Goal: Information Seeking & Learning: Learn about a topic

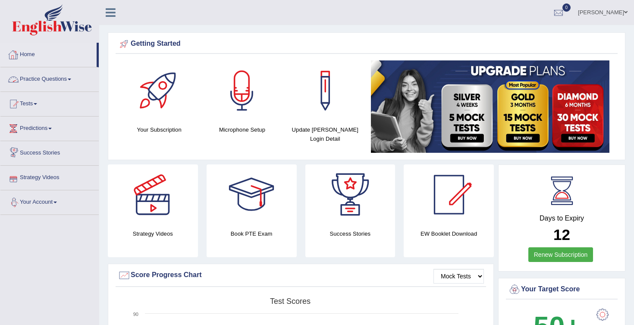
click at [38, 58] on link "Home" at bounding box center [48, 54] width 96 height 22
click at [564, 8] on div at bounding box center [558, 12] width 13 height 13
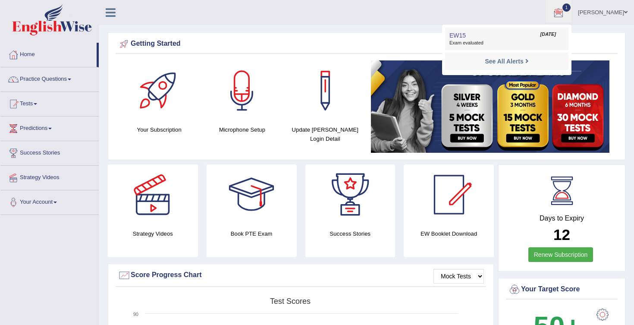
click at [522, 36] on link "EW15 Aug 13, 2025 Exam evaluated" at bounding box center [506, 39] width 119 height 18
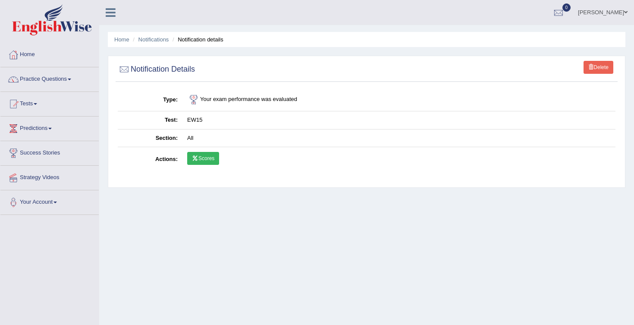
click at [212, 154] on link "Scores" at bounding box center [203, 158] width 32 height 13
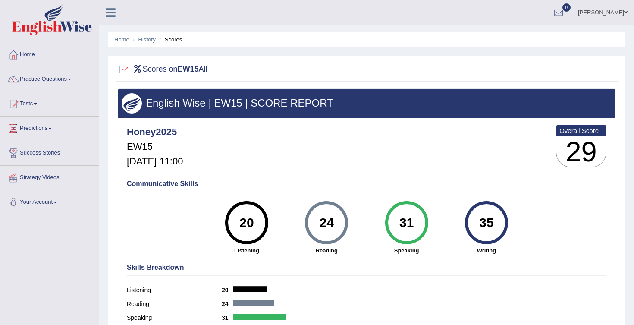
click at [71, 80] on span at bounding box center [69, 80] width 3 height 2
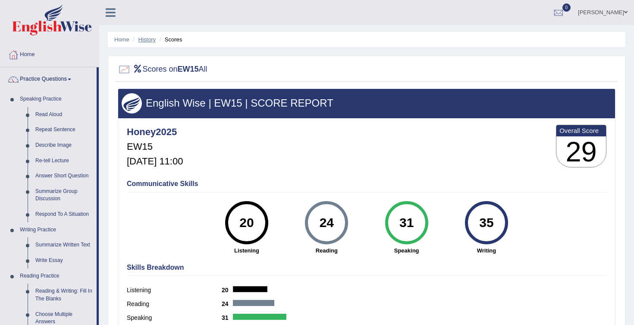
click at [146, 39] on link "History" at bounding box center [146, 39] width 17 height 6
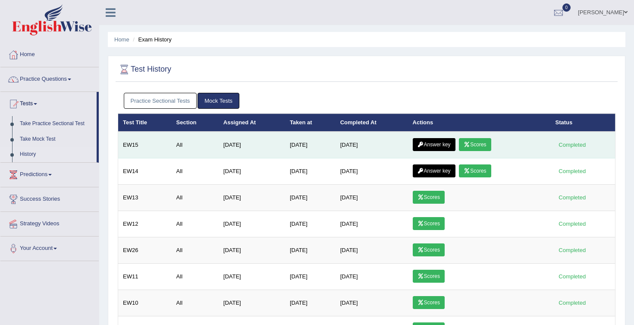
click at [434, 142] on link "Answer key" at bounding box center [434, 144] width 43 height 13
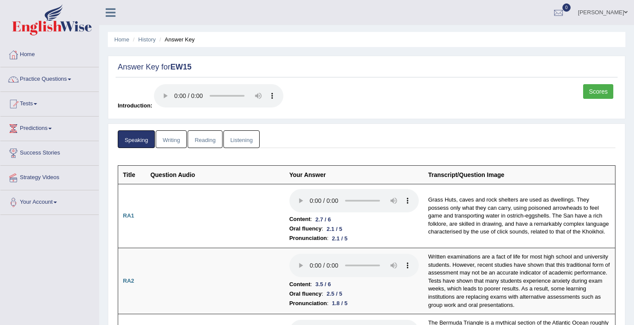
click at [171, 141] on link "Writing" at bounding box center [171, 139] width 31 height 18
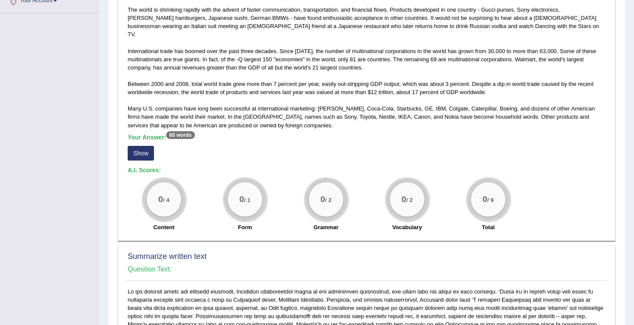
scroll to position [211, 0]
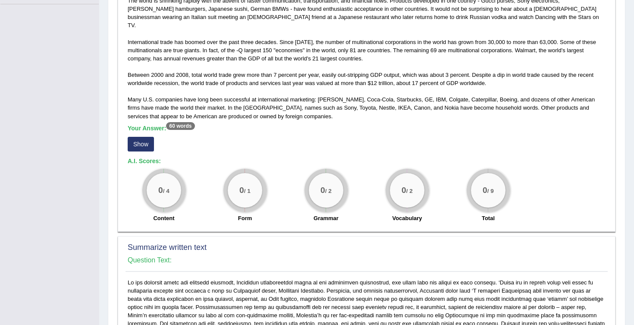
click at [147, 137] on button "Show" at bounding box center [141, 144] width 26 height 15
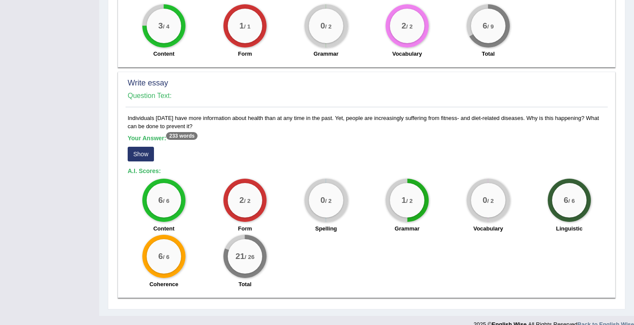
scroll to position [611, 0]
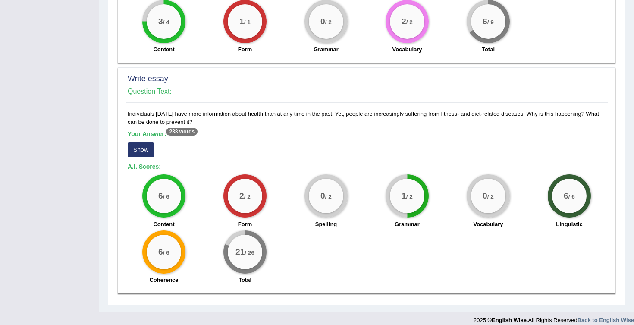
click at [143, 142] on button "Show" at bounding box center [141, 149] width 26 height 15
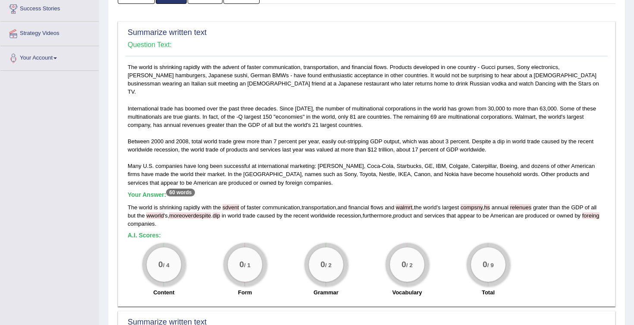
scroll to position [0, 0]
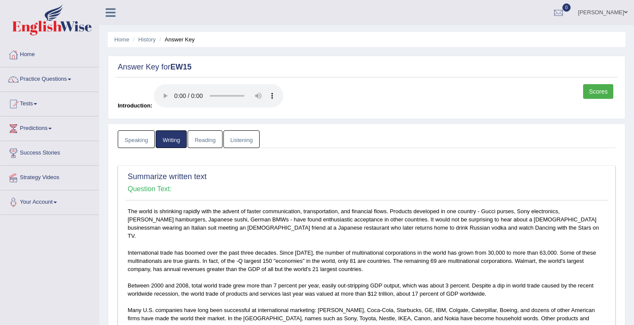
click at [255, 144] on link "Listening" at bounding box center [241, 139] width 36 height 18
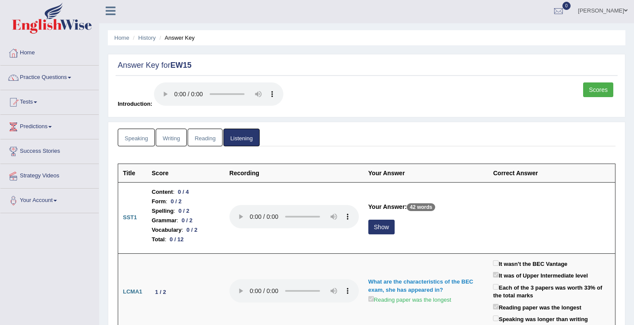
scroll to position [1, 0]
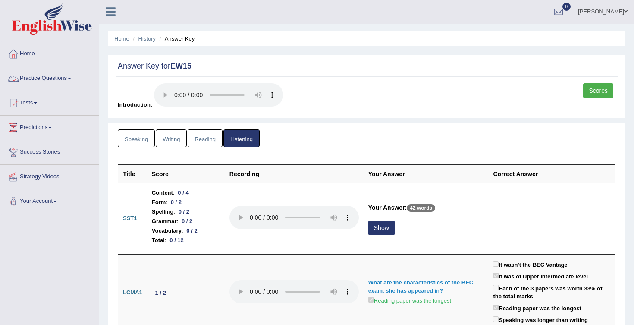
click at [63, 79] on link "Practice Questions" at bounding box center [49, 77] width 98 height 22
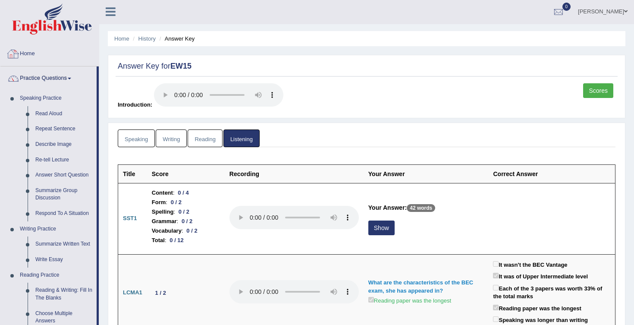
click at [29, 52] on link "Home" at bounding box center [49, 53] width 98 height 22
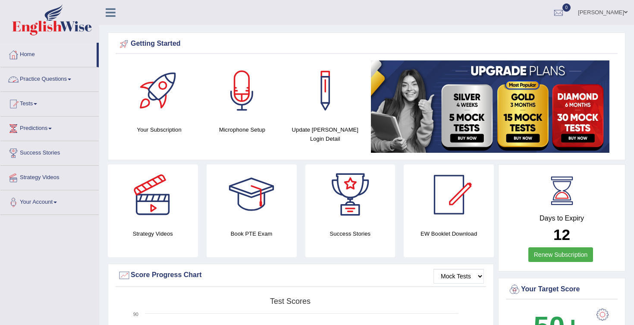
click at [77, 76] on link "Practice Questions" at bounding box center [49, 78] width 98 height 22
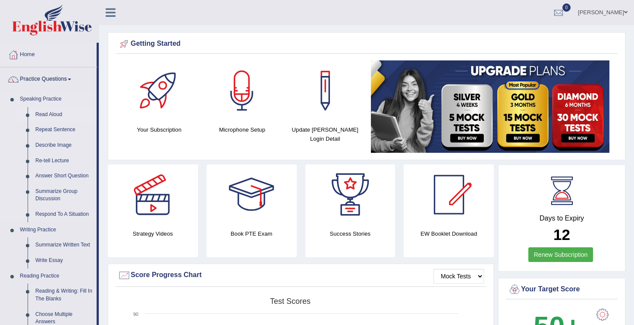
click at [59, 113] on link "Read Aloud" at bounding box center [63, 115] width 65 height 16
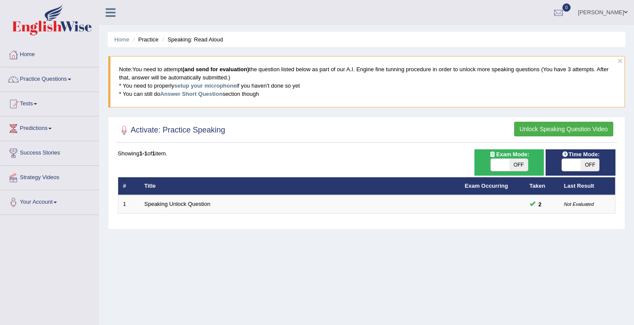
click at [519, 166] on span "OFF" at bounding box center [518, 165] width 19 height 12
checkbox input "true"
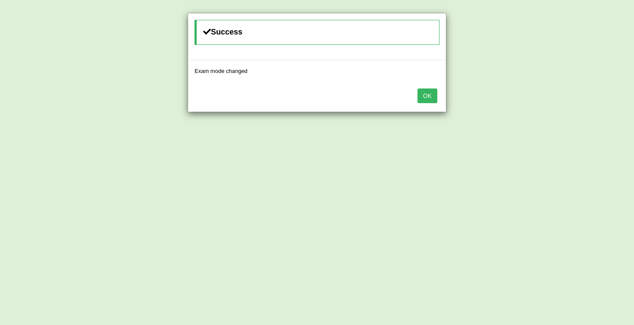
click at [434, 96] on button "OK" at bounding box center [428, 95] width 20 height 15
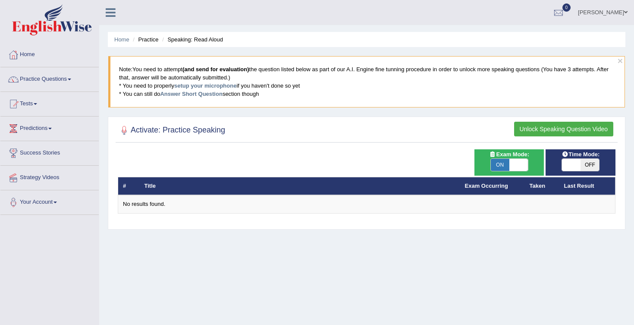
click at [588, 168] on span "OFF" at bounding box center [590, 165] width 19 height 12
checkbox input "true"
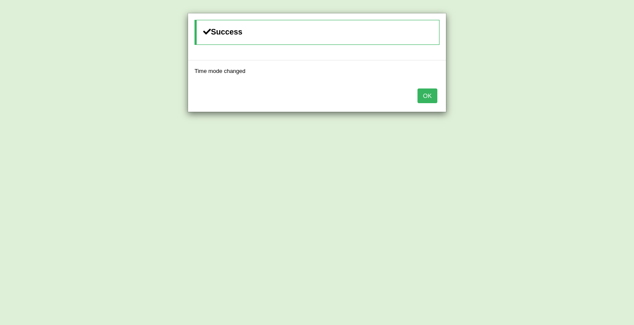
click at [432, 92] on button "OK" at bounding box center [428, 95] width 20 height 15
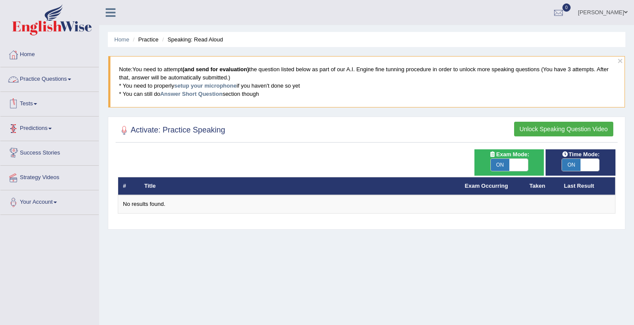
click at [71, 79] on span at bounding box center [69, 80] width 3 height 2
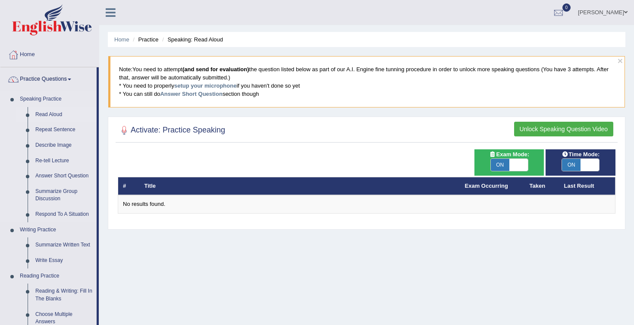
click at [58, 113] on link "Read Aloud" at bounding box center [63, 115] width 65 height 16
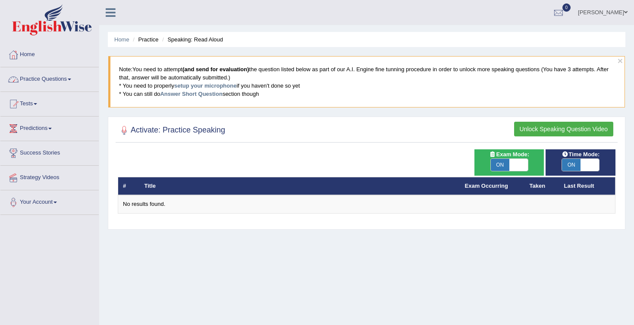
click at [70, 79] on link "Practice Questions" at bounding box center [49, 78] width 98 height 22
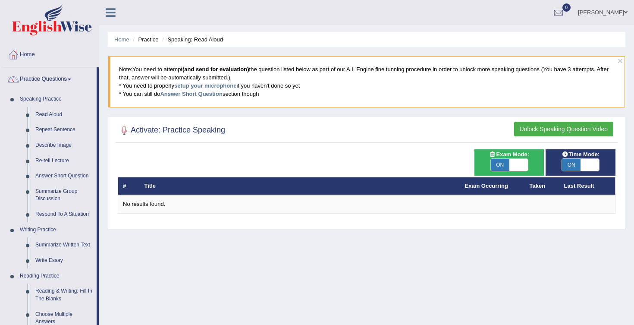
click at [496, 159] on span "ON" at bounding box center [500, 165] width 19 height 12
checkbox input "false"
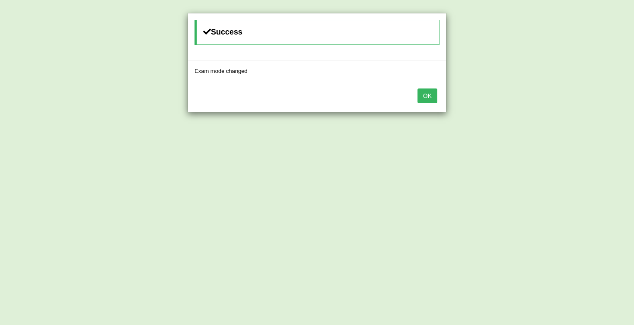
click at [432, 83] on div "OK" at bounding box center [317, 97] width 258 height 30
click at [432, 87] on div "OK" at bounding box center [317, 97] width 258 height 30
click at [437, 99] on div "OK" at bounding box center [317, 97] width 258 height 30
click at [432, 99] on button "OK" at bounding box center [428, 95] width 20 height 15
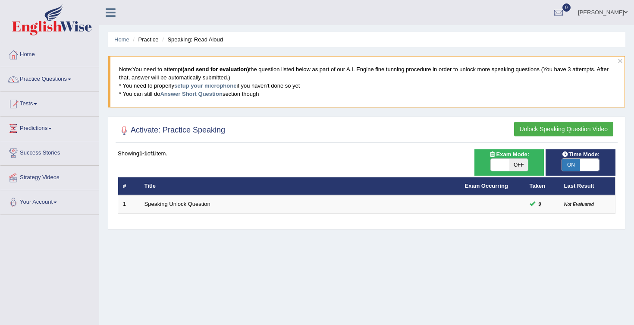
click at [567, 170] on span "ON" at bounding box center [571, 165] width 19 height 12
checkbox input "false"
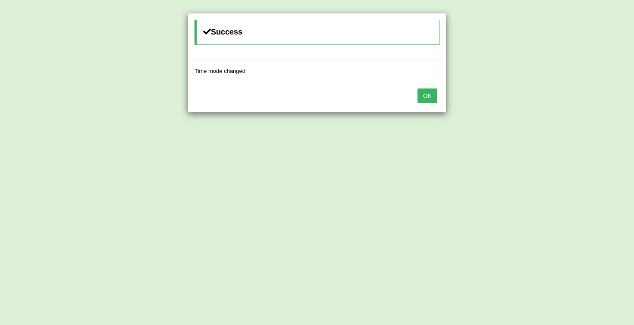
click at [434, 89] on button "OK" at bounding box center [428, 95] width 20 height 15
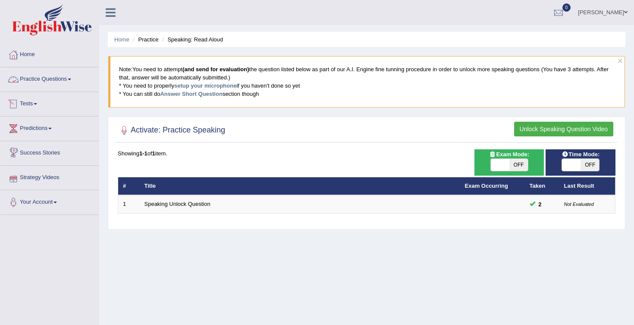
click at [73, 78] on link "Practice Questions" at bounding box center [49, 78] width 98 height 22
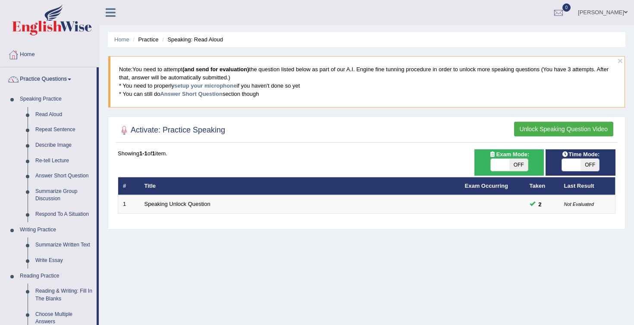
click at [63, 113] on link "Read Aloud" at bounding box center [63, 115] width 65 height 16
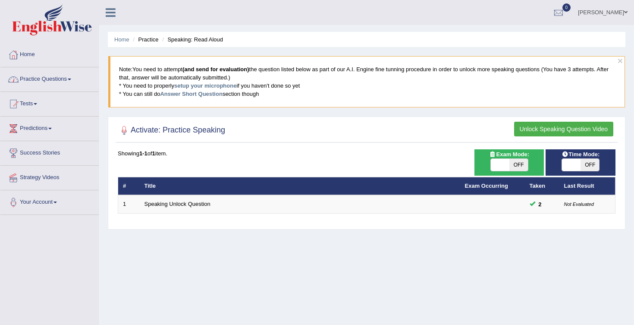
click at [72, 79] on link "Practice Questions" at bounding box center [49, 78] width 98 height 22
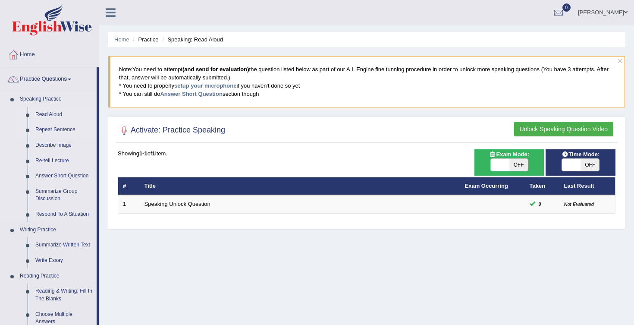
click at [72, 127] on link "Repeat Sentence" at bounding box center [63, 130] width 65 height 16
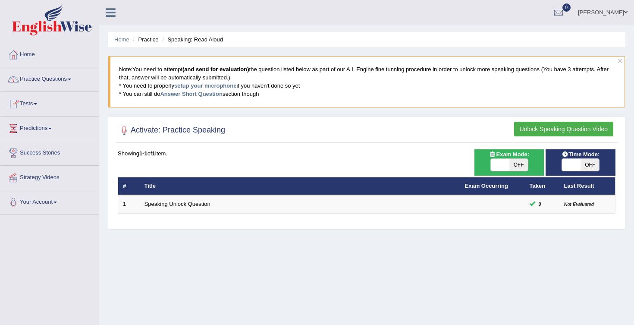
click at [76, 79] on link "Practice Questions" at bounding box center [49, 78] width 98 height 22
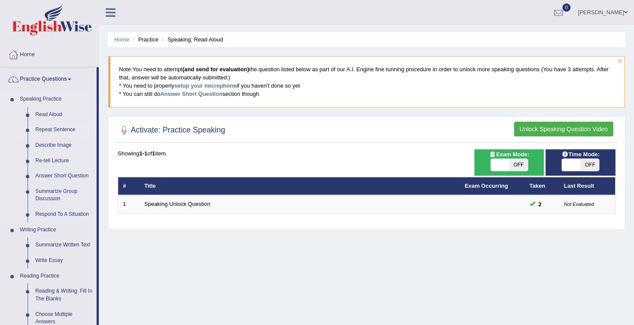
click at [48, 127] on link "Repeat Sentence" at bounding box center [63, 130] width 65 height 16
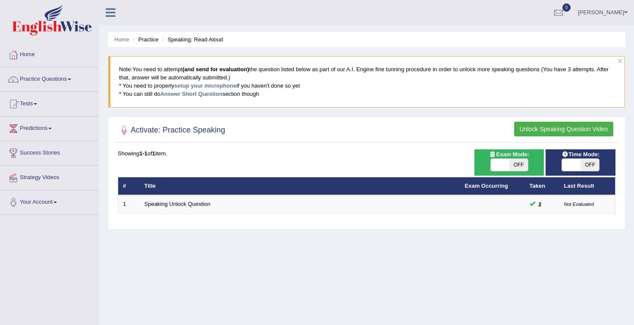
click at [76, 81] on link "Practice Questions" at bounding box center [49, 78] width 98 height 22
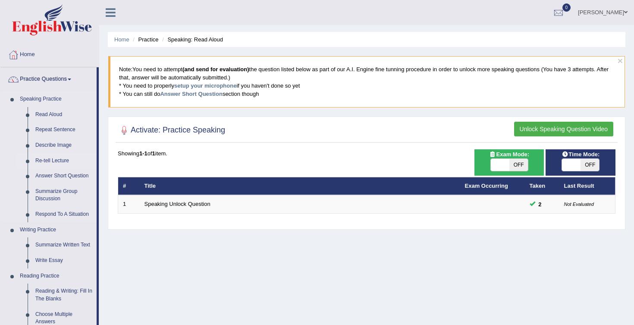
click at [61, 157] on link "Re-tell Lecture" at bounding box center [63, 161] width 65 height 16
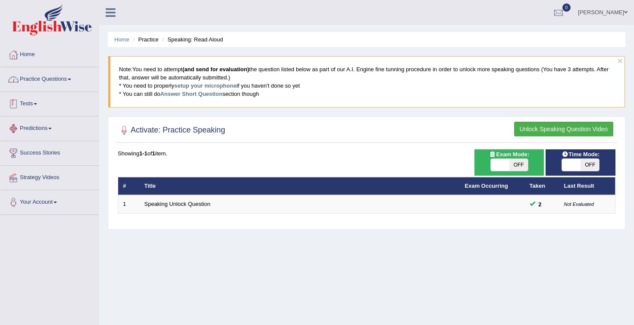
click at [57, 84] on link "Practice Questions" at bounding box center [49, 78] width 98 height 22
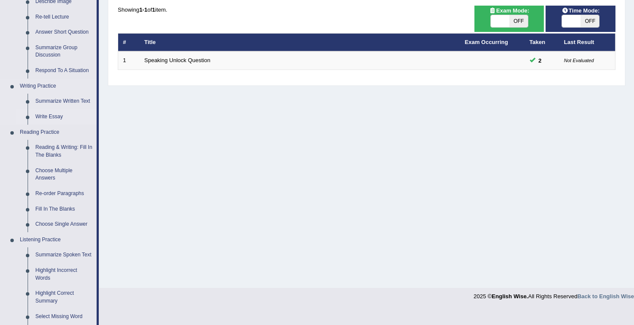
scroll to position [151, 0]
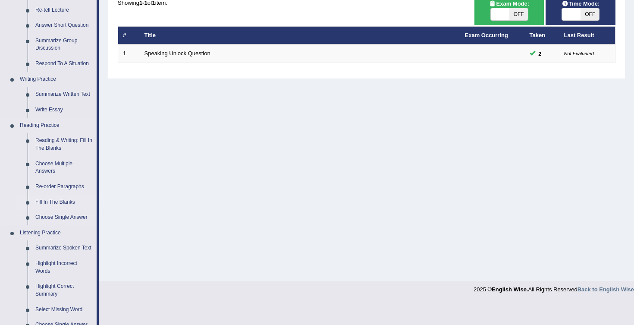
click at [62, 200] on link "Fill In The Blanks" at bounding box center [63, 203] width 65 height 16
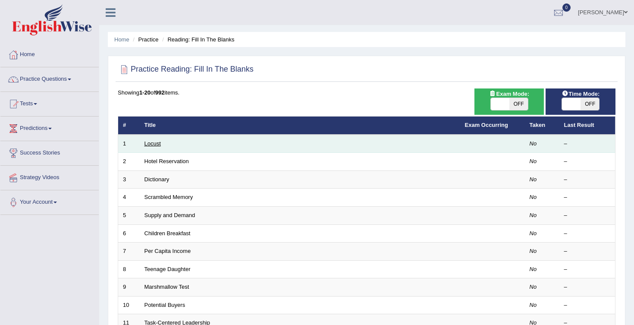
click at [156, 141] on link "Locust" at bounding box center [153, 143] width 16 height 6
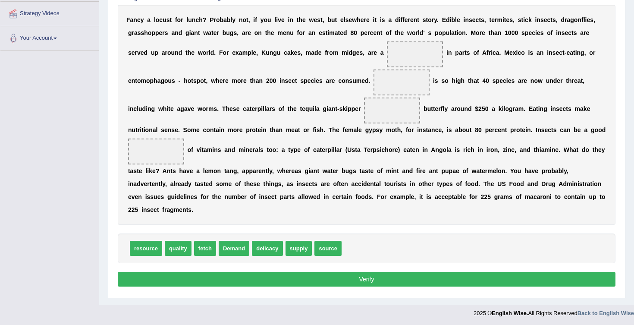
scroll to position [165, 0]
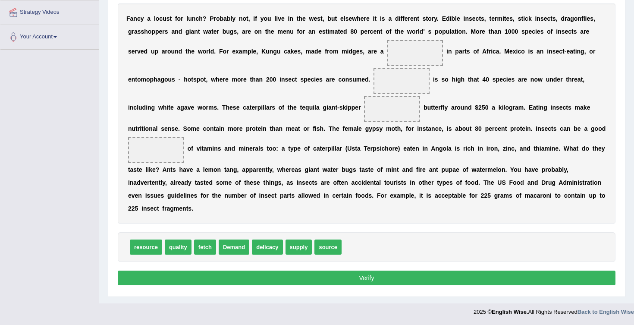
click at [374, 279] on button "Verify" at bounding box center [367, 277] width 498 height 15
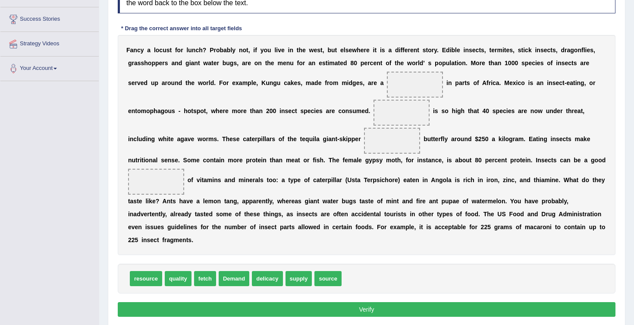
scroll to position [131, 0]
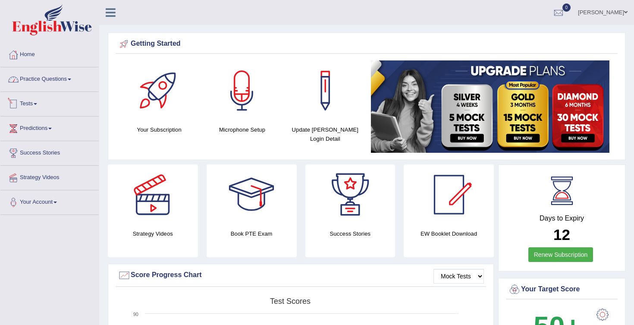
click at [71, 80] on span at bounding box center [69, 80] width 3 height 2
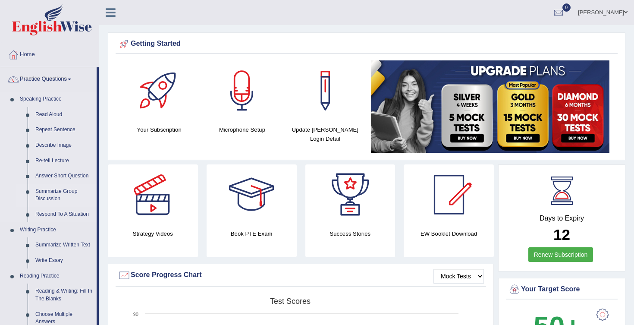
click at [52, 192] on link "Summarize Group Discussion" at bounding box center [63, 195] width 65 height 23
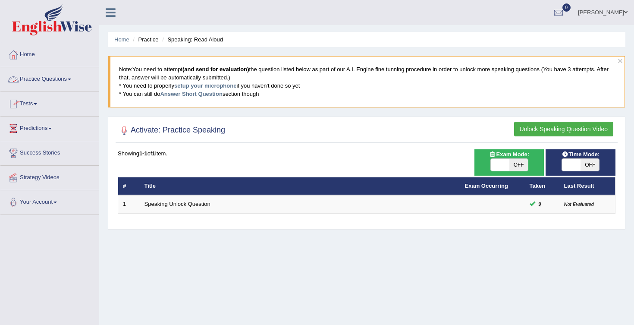
click at [74, 75] on link "Practice Questions" at bounding box center [49, 78] width 98 height 22
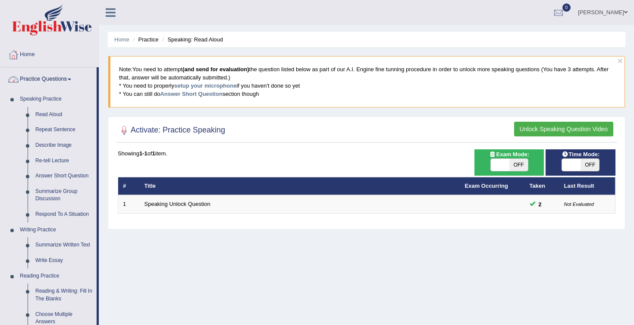
click at [69, 79] on link "Practice Questions" at bounding box center [48, 78] width 96 height 22
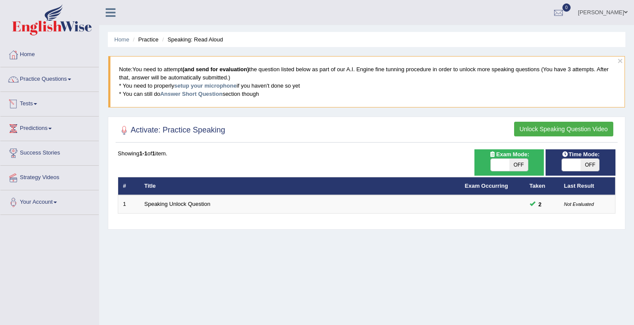
click at [37, 102] on link "Tests" at bounding box center [49, 103] width 98 height 22
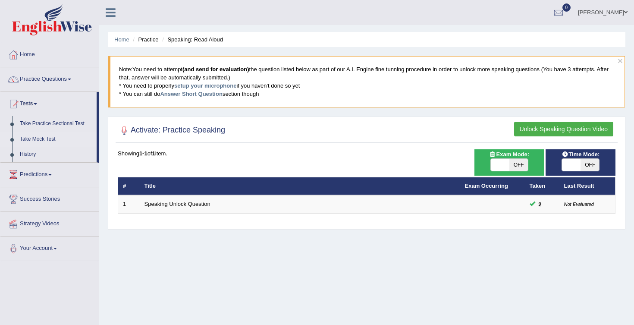
click at [52, 135] on link "Take Mock Test" at bounding box center [56, 140] width 81 height 16
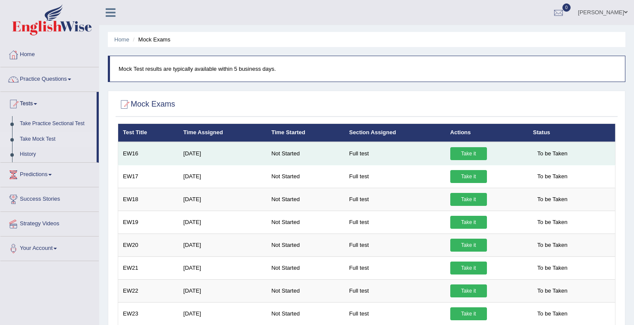
click at [465, 151] on link "Take it" at bounding box center [468, 153] width 37 height 13
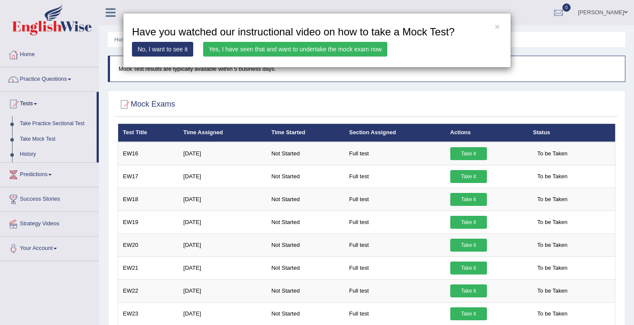
click at [369, 45] on link "Yes, I have seen that and want to undertake the mock exam now" at bounding box center [295, 49] width 184 height 15
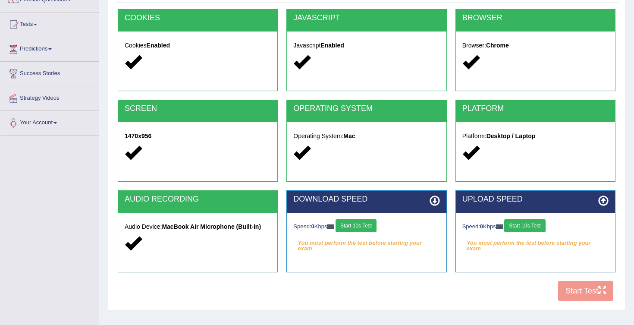
scroll to position [81, 0]
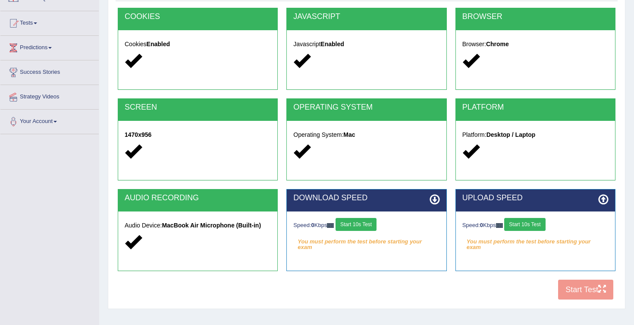
click at [365, 226] on button "Start 10s Test" at bounding box center [356, 224] width 41 height 13
click at [534, 226] on button "Start 10s Test" at bounding box center [524, 224] width 41 height 13
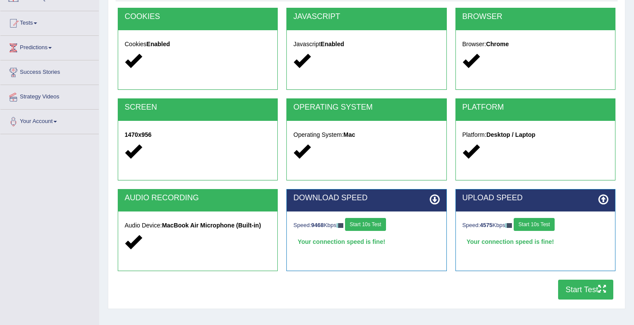
click at [574, 285] on button "Start Test" at bounding box center [585, 290] width 55 height 20
